Goal: Check status: Check status

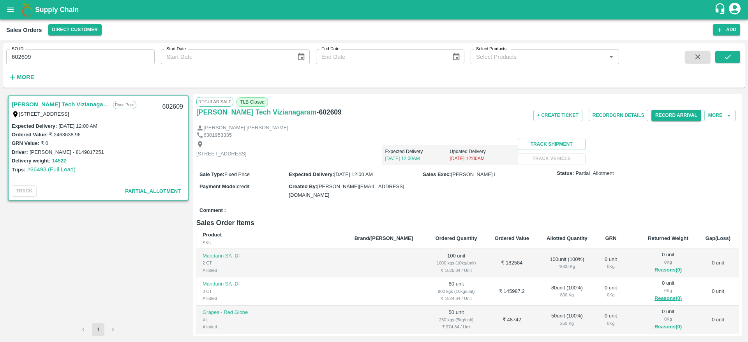
scroll to position [77, 0]
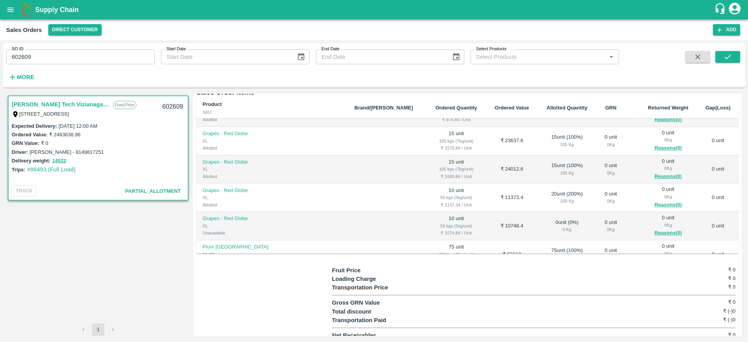
click at [12, 9] on icon "open drawer" at bounding box center [10, 9] width 9 height 9
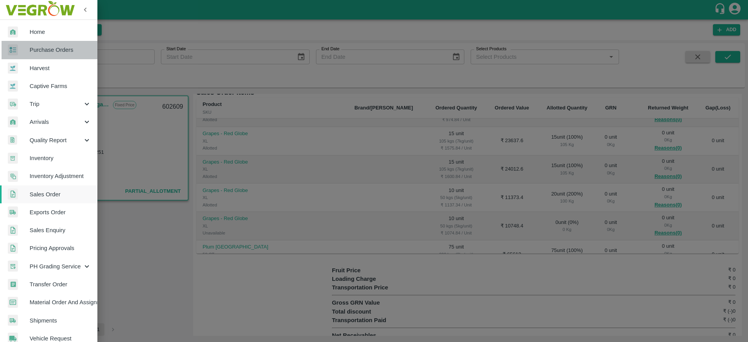
click at [65, 51] on span "Purchase Orders" at bounding box center [61, 50] width 62 height 9
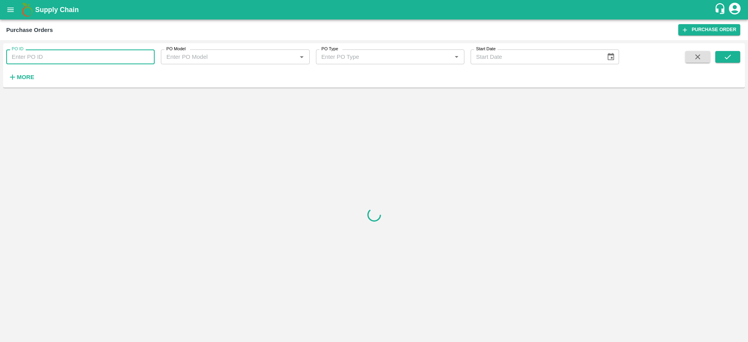
click at [92, 53] on input "PO ID" at bounding box center [80, 56] width 148 height 15
paste input "[PERSON_NAME]."
drag, startPoint x: 80, startPoint y: 58, endPoint x: 5, endPoint y: 53, distance: 74.9
click at [5, 53] on div "PO ID [PERSON_NAME]. PO ID" at bounding box center [77, 53] width 155 height 21
paste input "168977"
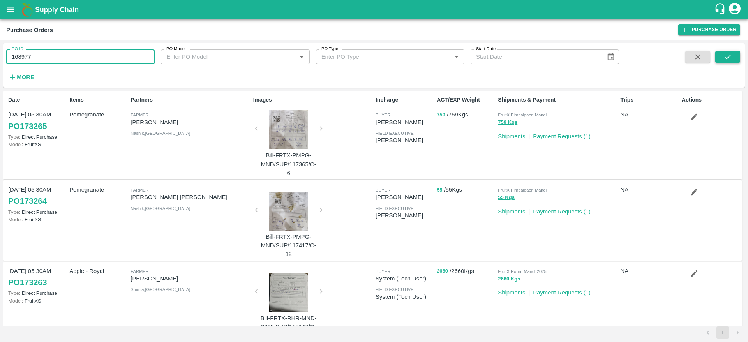
type input "168977"
click at [728, 55] on icon "submit" at bounding box center [727, 57] width 9 height 9
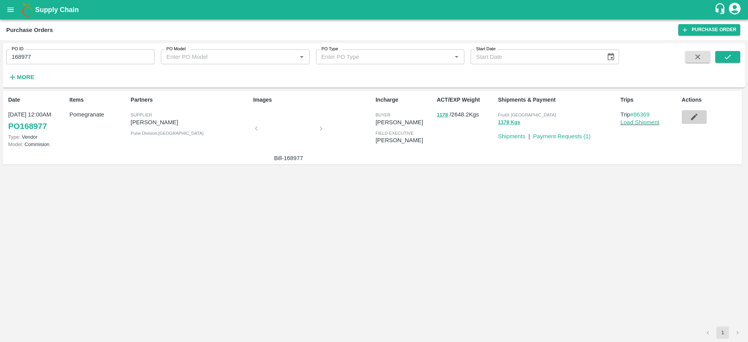
click at [693, 118] on icon "button" at bounding box center [693, 117] width 7 height 7
